Goal: Transaction & Acquisition: Purchase product/service

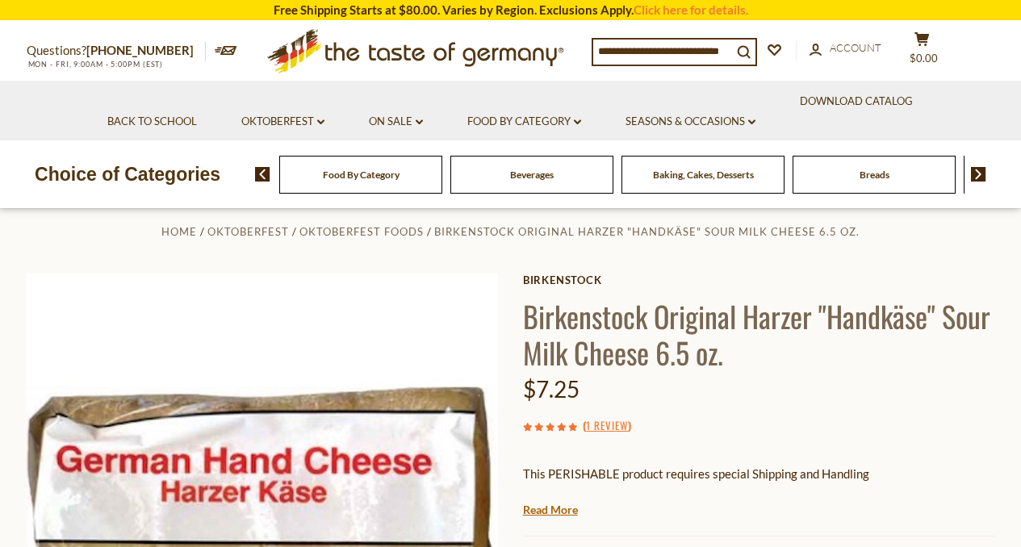
click at [736, 175] on span "Baking, Cakes, Desserts" at bounding box center [703, 175] width 101 height 12
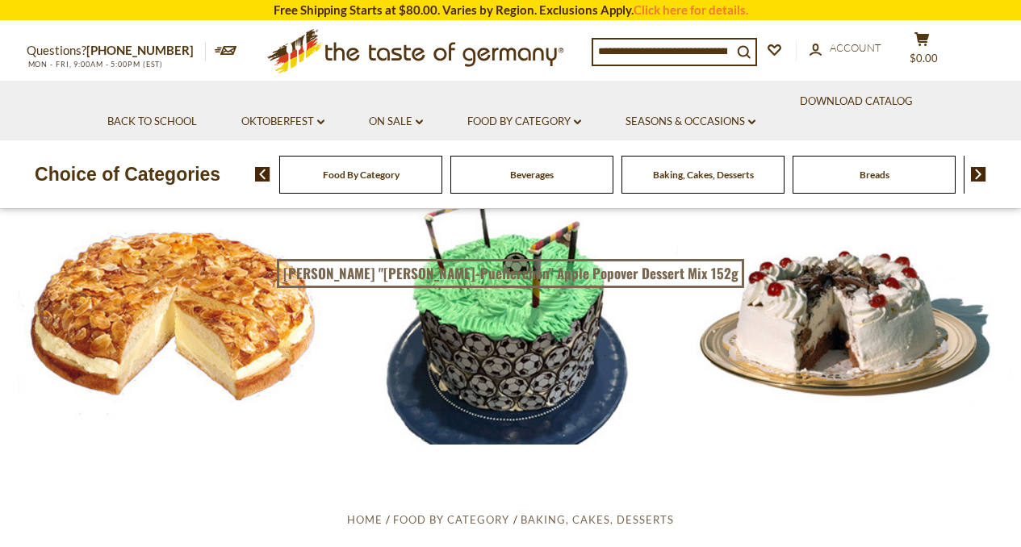
drag, startPoint x: 734, startPoint y: 48, endPoint x: 685, endPoint y: 39, distance: 50.0
click at [685, 40] on input at bounding box center [662, 51] width 139 height 23
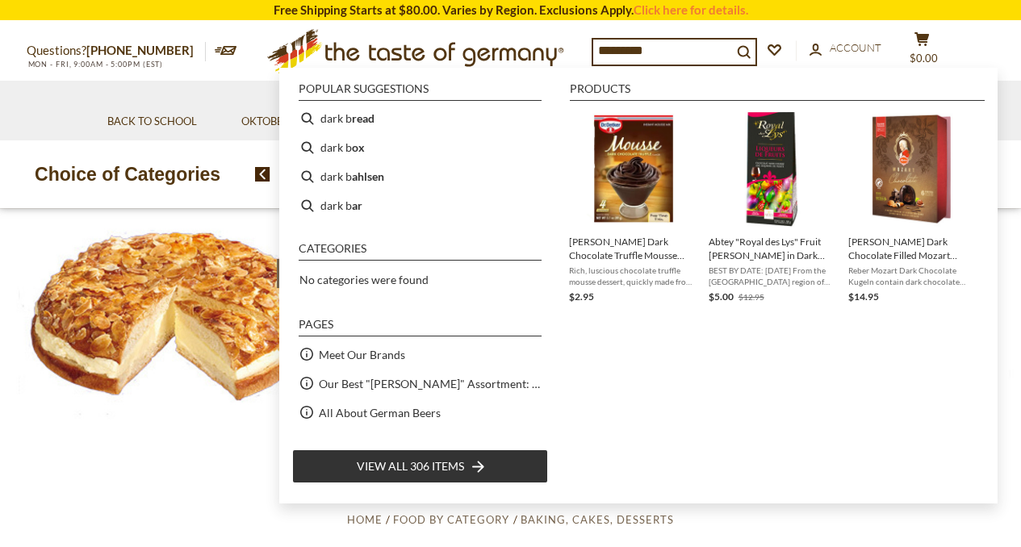
type input "**********"
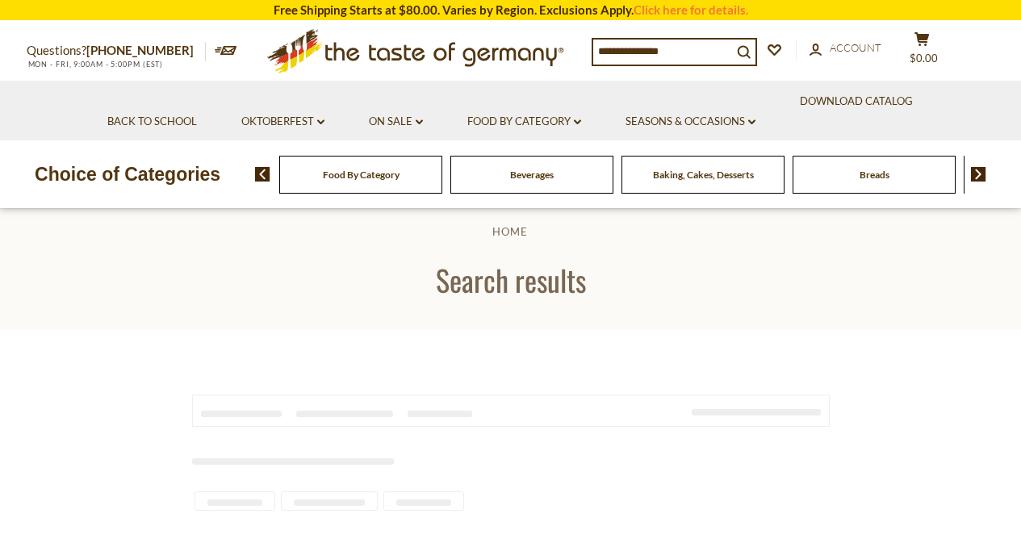
type input "**********"
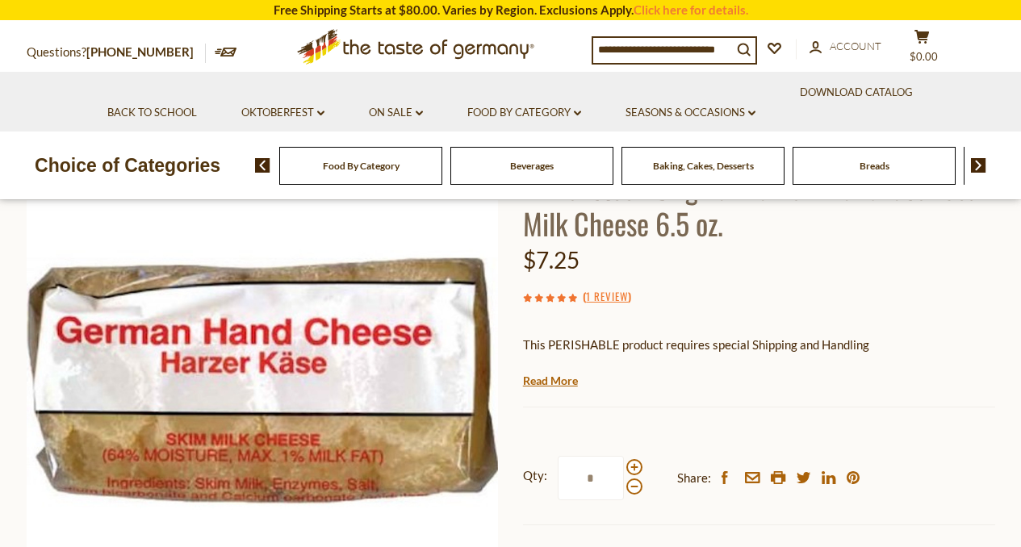
scroll to position [154, 0]
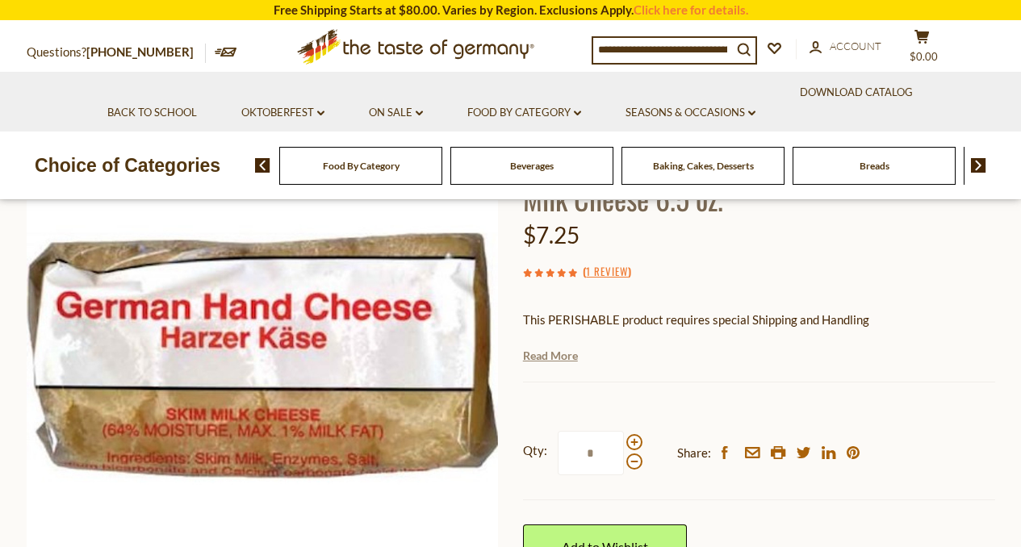
click at [545, 357] on link "Read More" at bounding box center [550, 356] width 55 height 16
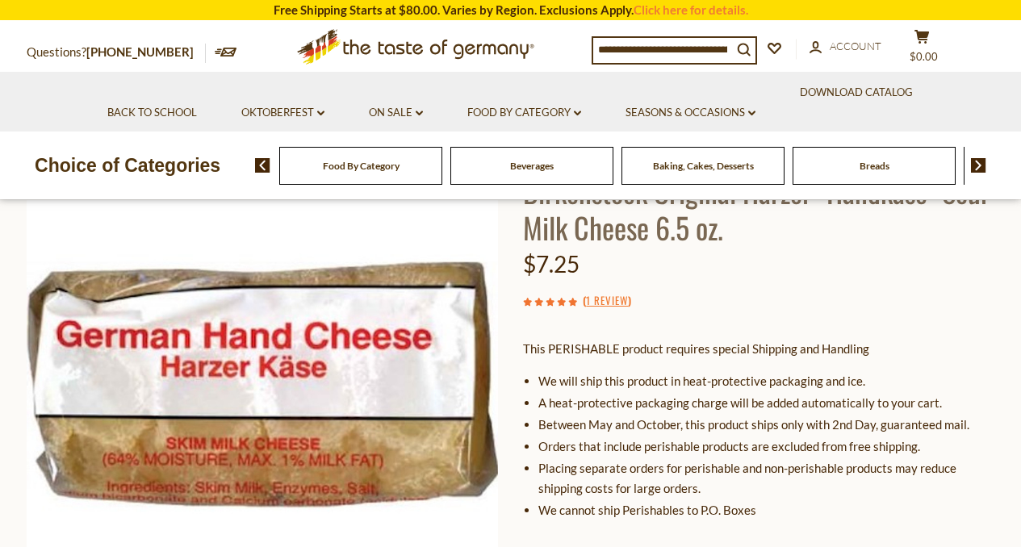
scroll to position [122, 0]
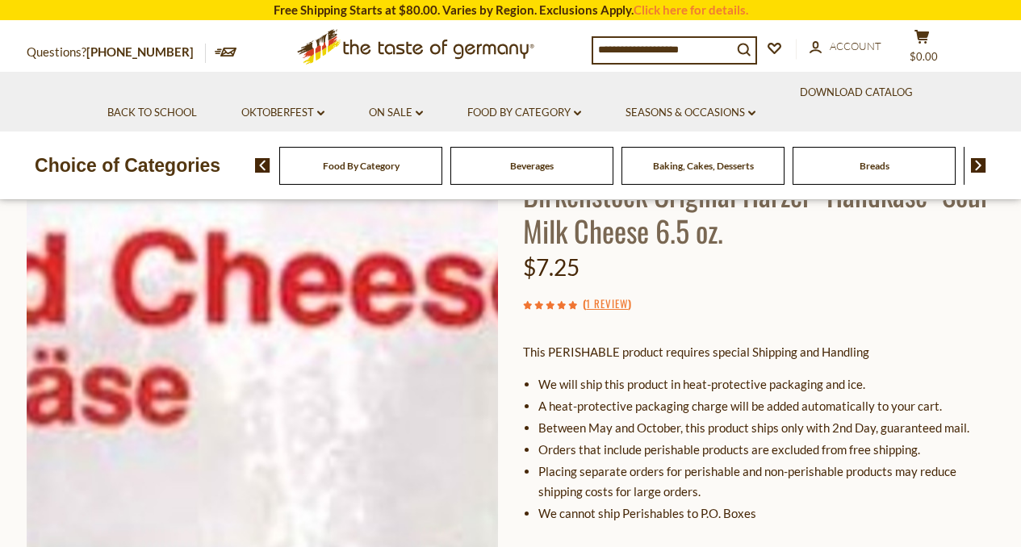
click at [380, 363] on img at bounding box center [263, 388] width 472 height 472
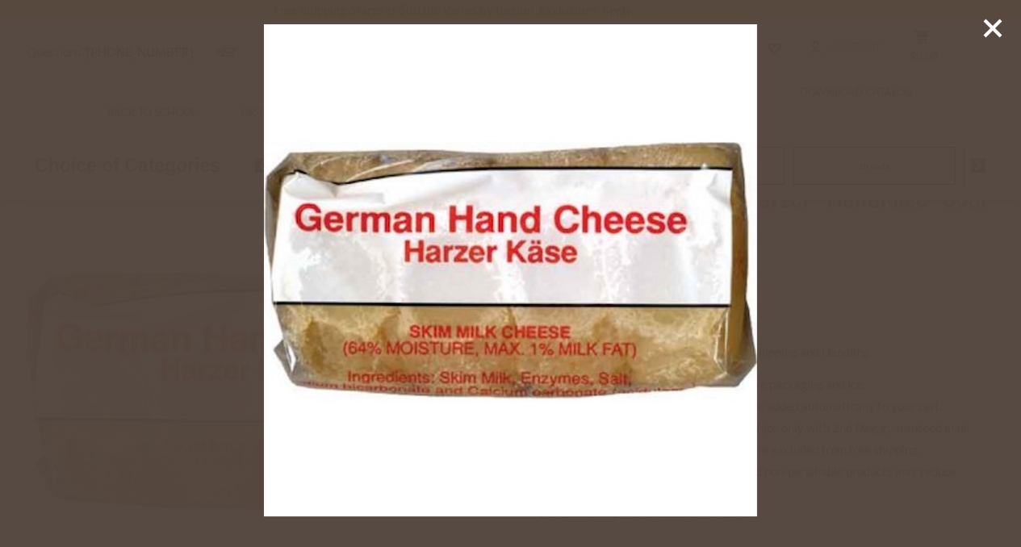
click at [679, 317] on img at bounding box center [510, 270] width 492 height 492
click at [925, 158] on div at bounding box center [510, 273] width 1021 height 547
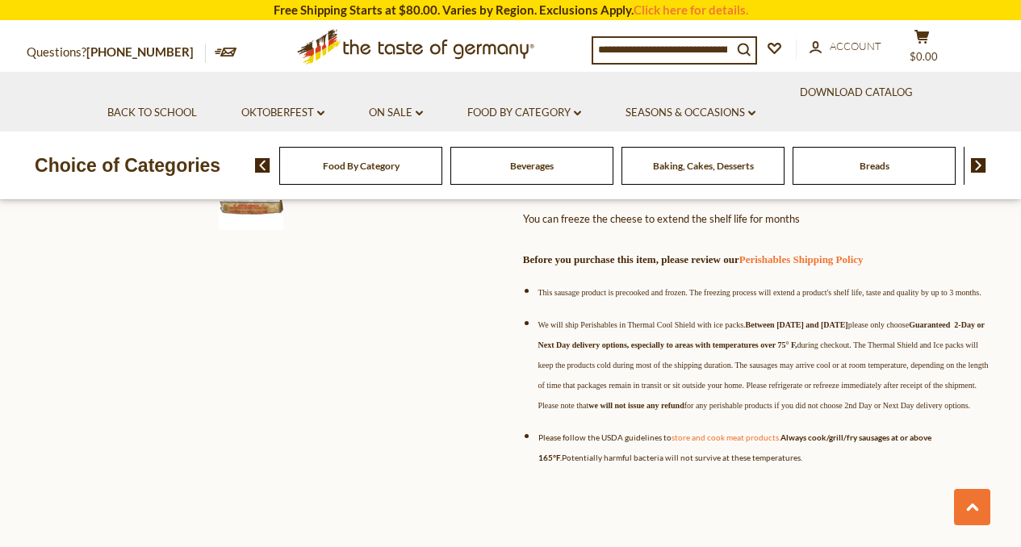
scroll to position [618, 0]
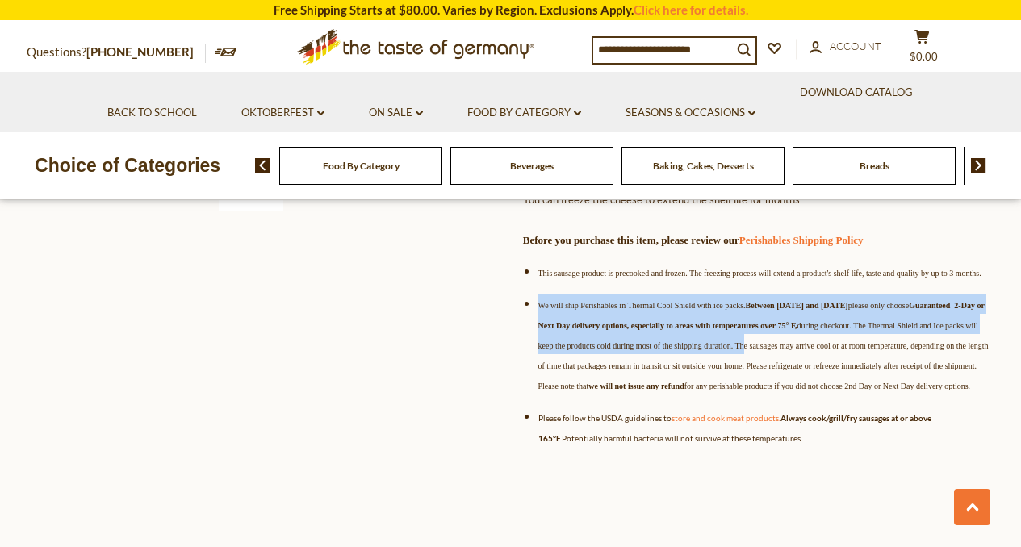
drag, startPoint x: 618, startPoint y: 366, endPoint x: 536, endPoint y: 311, distance: 99.4
click at [535, 310] on ul "This sausage product is precooked and frozen. The freezing process will extend …" at bounding box center [759, 360] width 472 height 198
copy span "We will ship Perishables in Thermal Cool Shield with ice packs. Between April 1…"
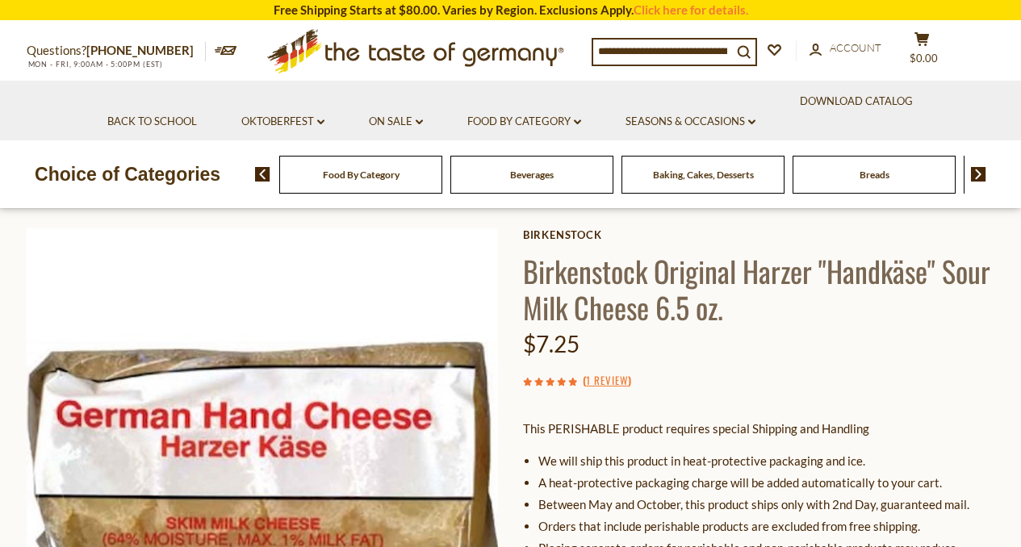
scroll to position [48, 0]
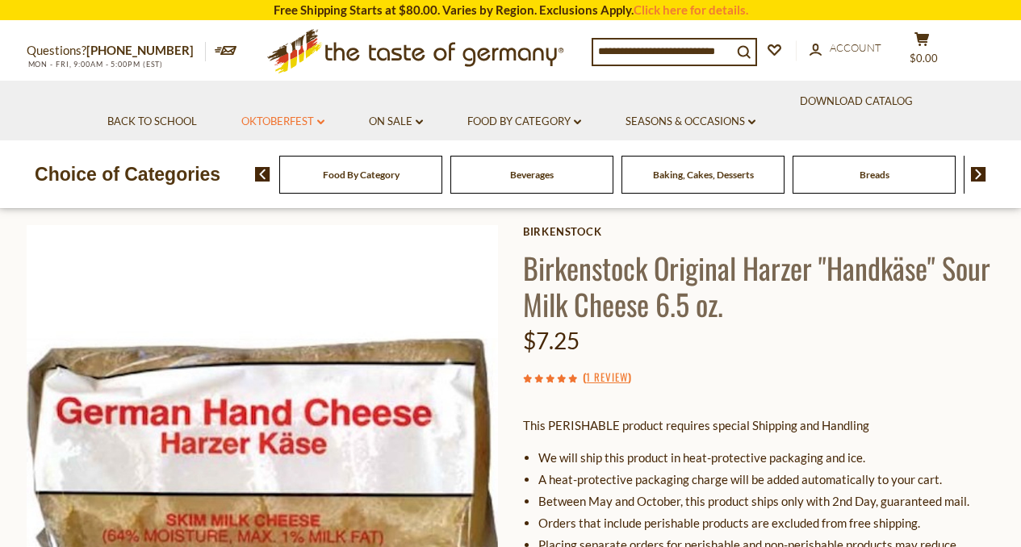
click at [312, 124] on link "Oktoberfest dropdown_arrow" at bounding box center [282, 122] width 83 height 18
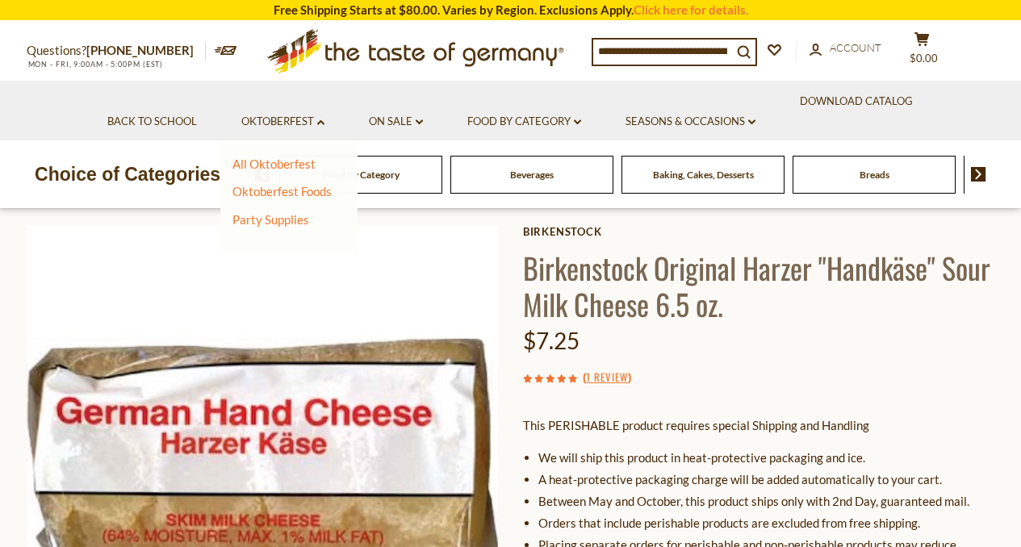
click at [428, 119] on li "On Sale dropdown_arrow All On Sale Best By Deals" at bounding box center [396, 121] width 96 height 40
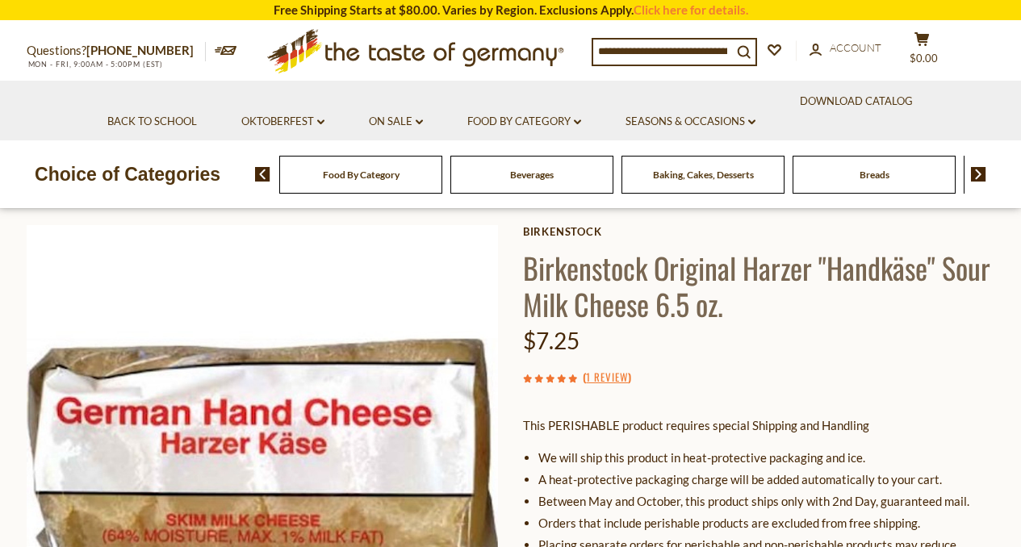
click at [428, 119] on li "On Sale dropdown_arrow All On Sale Best By Deals" at bounding box center [396, 121] width 96 height 40
click at [399, 121] on link "On Sale dropdown_arrow" at bounding box center [396, 122] width 54 height 18
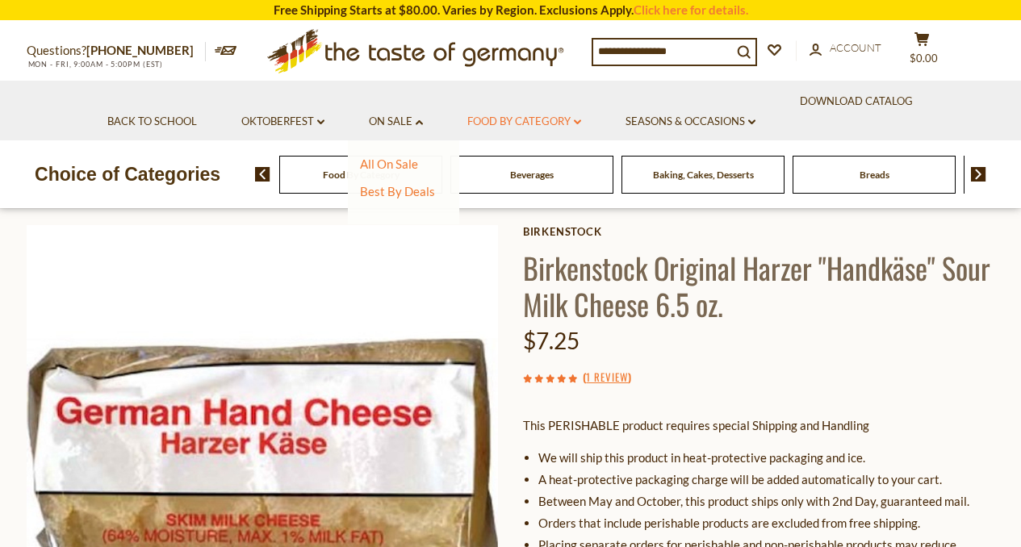
click at [577, 117] on link "Food By Category dropdown_arrow" at bounding box center [524, 122] width 114 height 18
